Goal: Contribute content: Contribute content

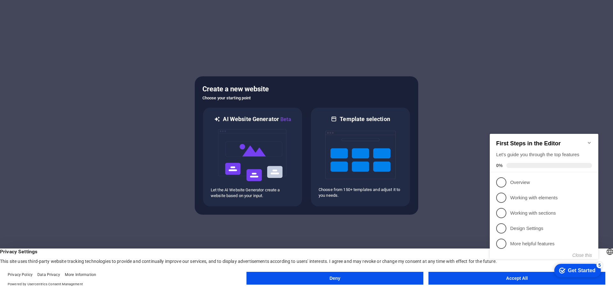
click at [477, 276] on button "Accept All" at bounding box center [517, 278] width 177 height 13
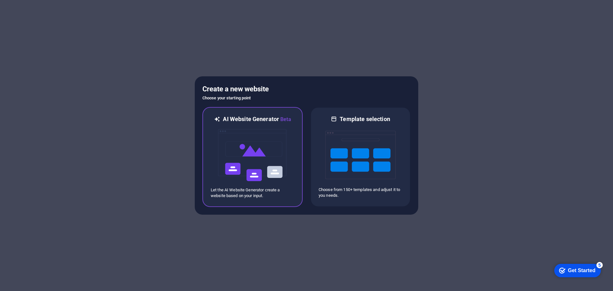
click at [246, 155] on img at bounding box center [252, 155] width 70 height 64
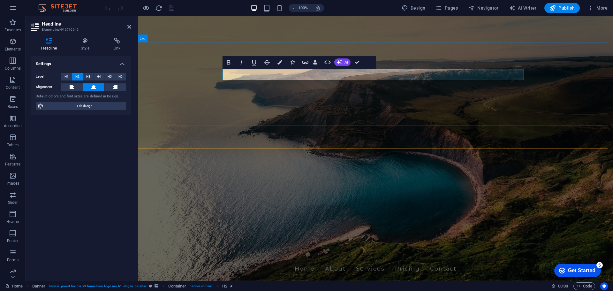
drag, startPoint x: 293, startPoint y: 74, endPoint x: 351, endPoint y: 73, distance: 57.2
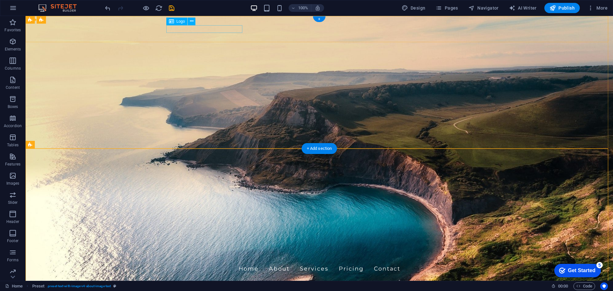
click at [197, 253] on div "[DOMAIN_NAME]" at bounding box center [319, 257] width 301 height 8
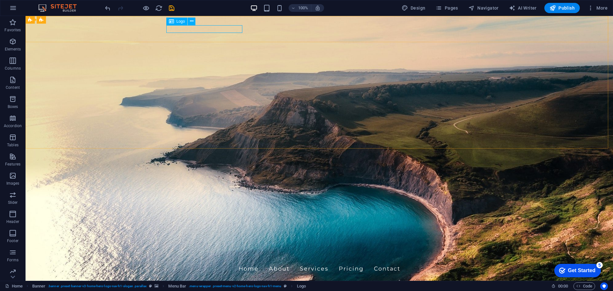
click at [177, 21] on span "Logo" at bounding box center [181, 21] width 9 height 4
click at [194, 22] on button at bounding box center [192, 22] width 8 height 8
click at [192, 21] on icon at bounding box center [192, 21] width 4 height 7
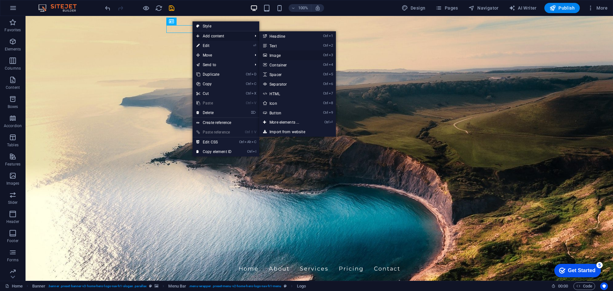
drag, startPoint x: 276, startPoint y: 55, endPoint x: 139, endPoint y: 40, distance: 138.2
click at [276, 55] on link "Ctrl 3 Image" at bounding box center [285, 55] width 53 height 10
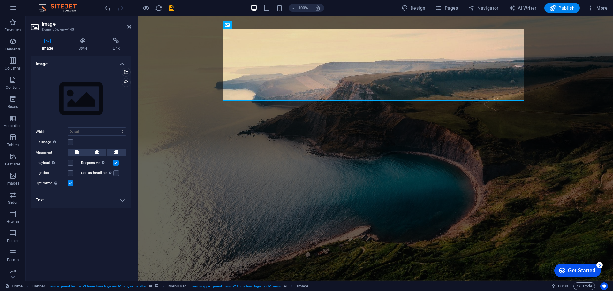
click at [62, 92] on div "Drag files here, click to choose files or select files from Files or our free s…" at bounding box center [81, 99] width 90 height 52
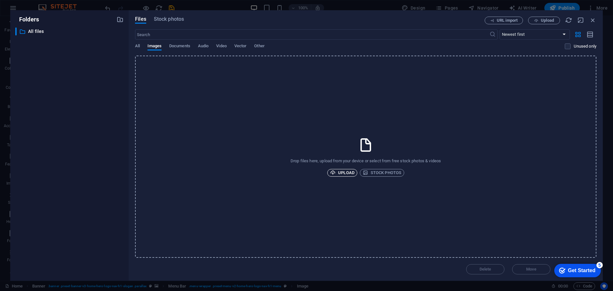
click at [349, 172] on span "Upload" at bounding box center [342, 173] width 24 height 8
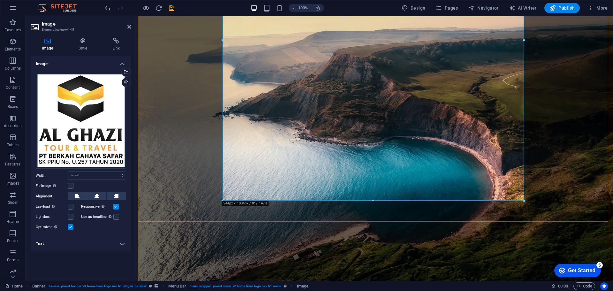
scroll to position [160, 0]
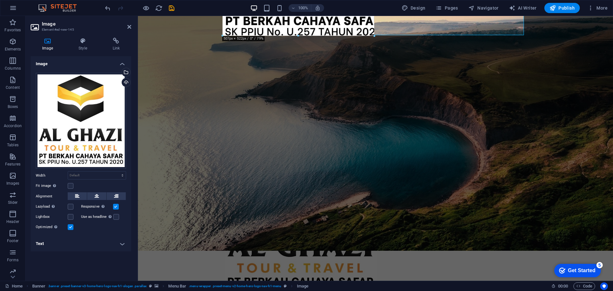
drag, startPoint x: 523, startPoint y: 190, endPoint x: 201, endPoint y: 20, distance: 364.4
type input "476"
select select "px"
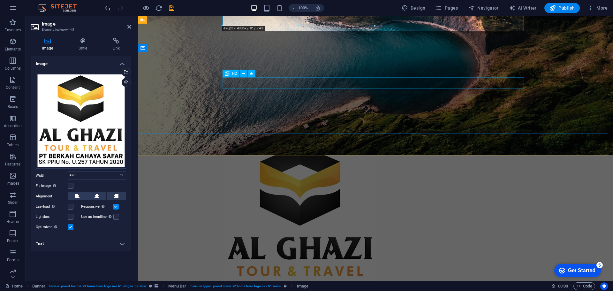
scroll to position [0, 0]
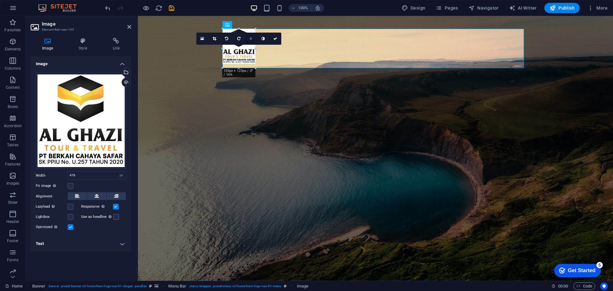
drag, startPoint x: 375, startPoint y: 190, endPoint x: 256, endPoint y: 36, distance: 194.2
type input "103"
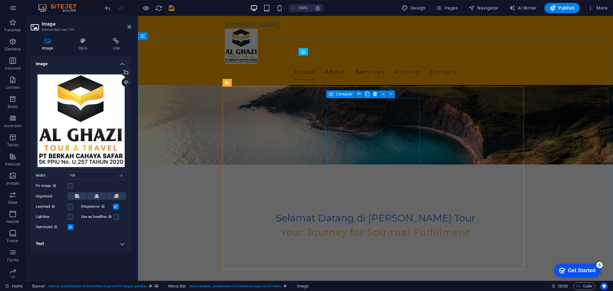
scroll to position [104, 0]
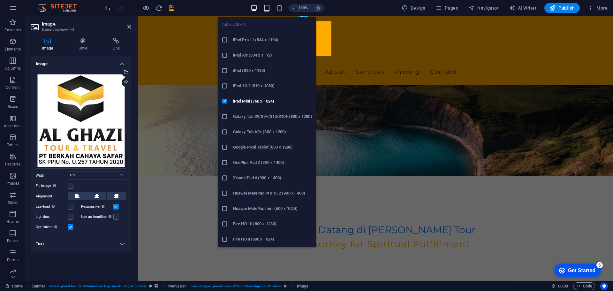
click at [267, 7] on icon "button" at bounding box center [266, 7] width 7 height 7
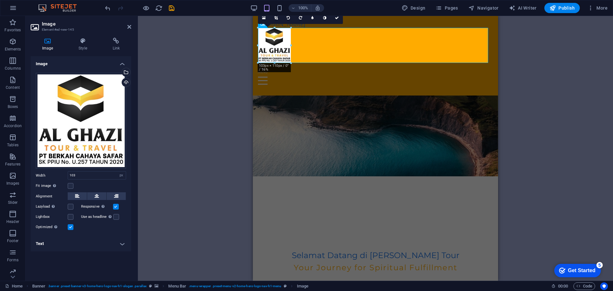
click at [541, 77] on div "H2 Banner Container Menu Bar Spacer H3 Menu Spacer Preset Logo Image 180 170 16…" at bounding box center [375, 148] width 475 height 265
click at [340, 46] on figure at bounding box center [375, 45] width 235 height 35
click at [265, 39] on figure at bounding box center [375, 45] width 235 height 35
click at [285, 24] on div "16:10 16:9 4:3 1:1 1:2 0" at bounding box center [300, 18] width 85 height 12
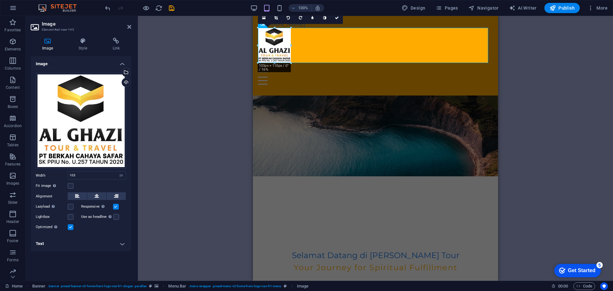
click at [262, 24] on div "16:10 16:9 4:3 1:1 1:2 0" at bounding box center [300, 18] width 85 height 12
click at [578, 65] on div "H2 Banner Container Menu Bar Spacer H3 Menu Spacer Preset Logo Image 180 170 16…" at bounding box center [375, 148] width 475 height 265
